Goal: Check status

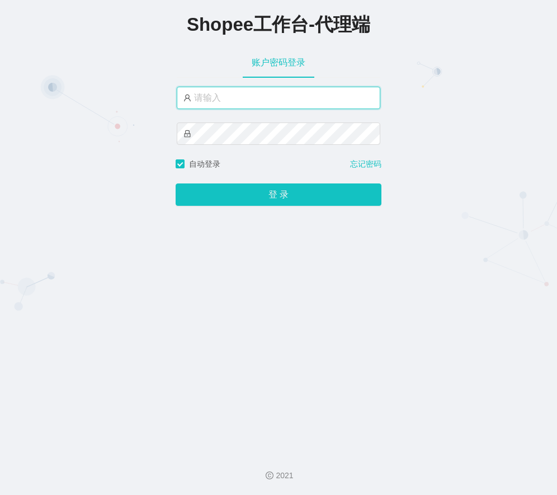
click at [251, 98] on input "text" at bounding box center [278, 98] width 203 height 22
click at [241, 94] on input "text" at bounding box center [278, 98] width 203 height 22
paste input "yn04"
type input "yn04"
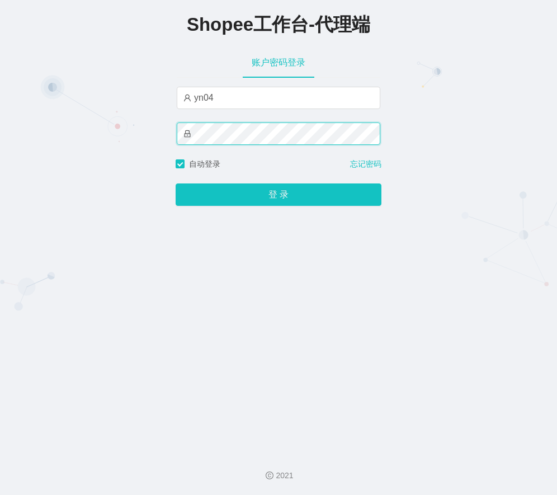
click at [175, 183] on button "登 录" at bounding box center [278, 194] width 206 height 22
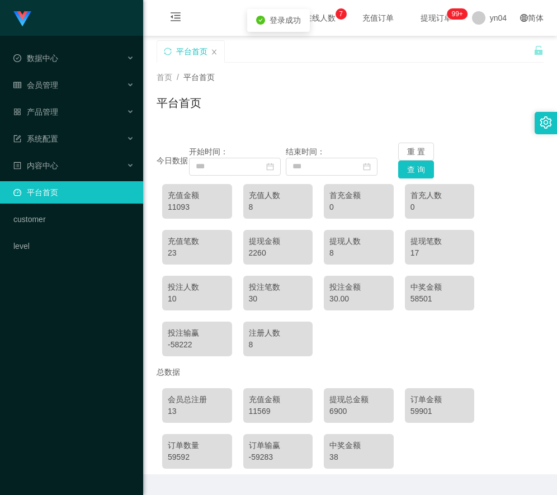
click at [223, 102] on div "平台首页" at bounding box center [349, 107] width 387 height 26
click at [273, 162] on input at bounding box center [235, 167] width 92 height 18
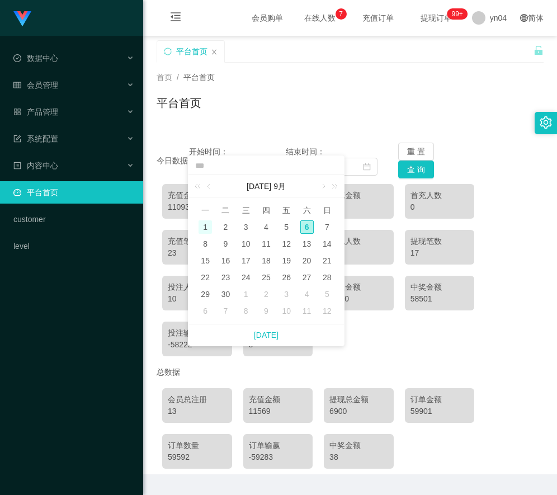
click at [199, 225] on div "1" at bounding box center [204, 226] width 13 height 13
type input "**********"
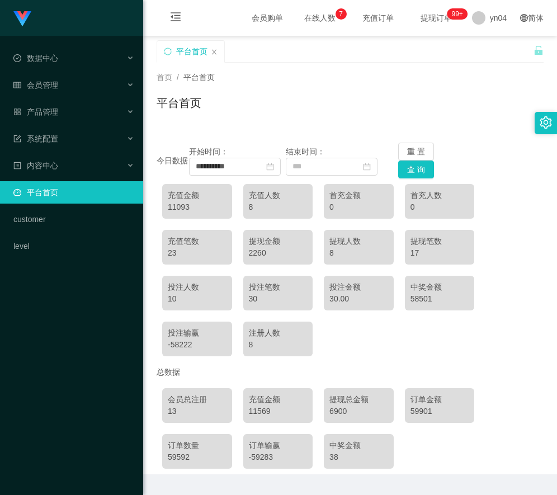
click at [410, 104] on div "平台首页" at bounding box center [349, 107] width 387 height 26
click at [415, 169] on button "查 询" at bounding box center [416, 169] width 36 height 18
click at [317, 169] on input at bounding box center [332, 167] width 92 height 18
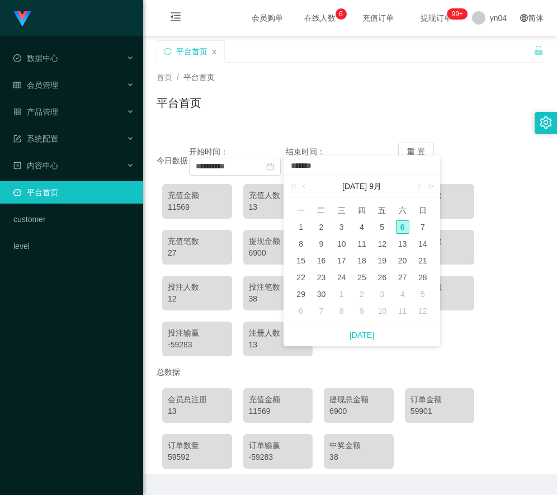
type input "********"
click at [323, 146] on div "结束时间：" at bounding box center [334, 161] width 97 height 30
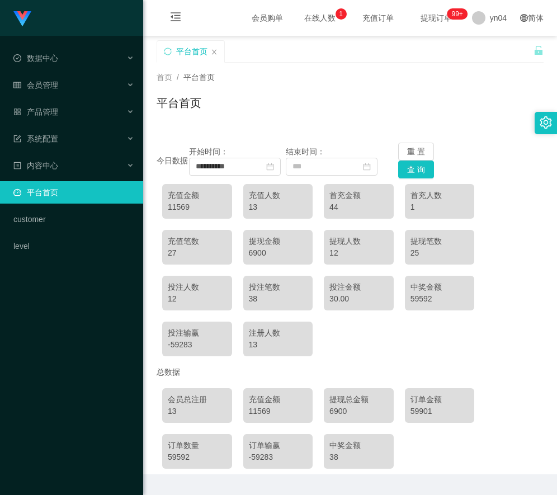
click at [306, 103] on div "平台首页" at bounding box center [349, 107] width 387 height 26
